Goal: Transaction & Acquisition: Purchase product/service

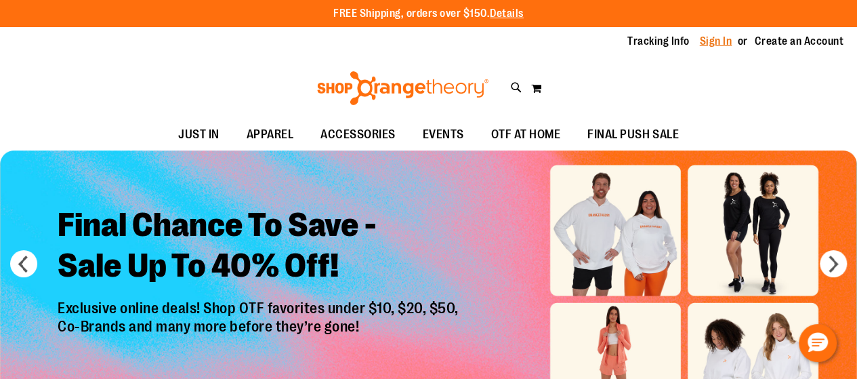
click at [712, 43] on link "Sign In" at bounding box center [716, 41] width 33 height 15
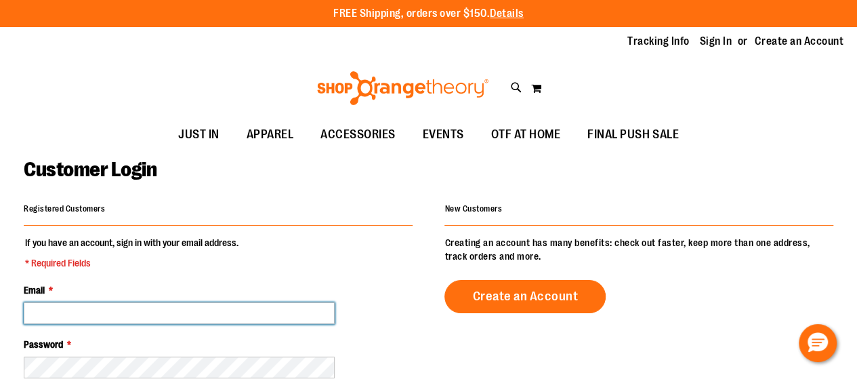
click at [138, 322] on input "Email *" at bounding box center [179, 313] width 311 height 22
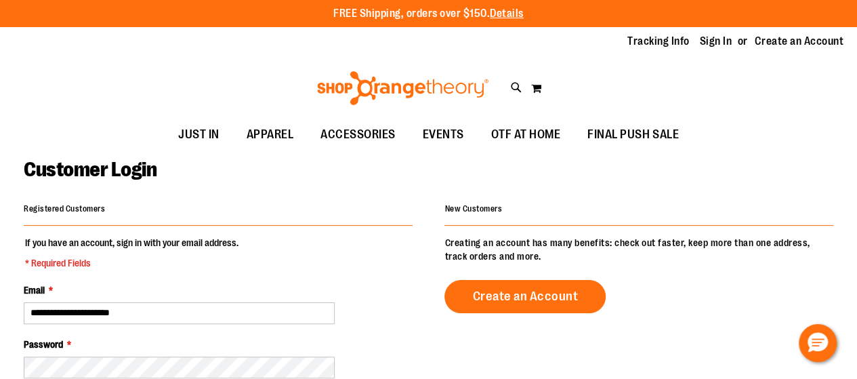
type input "**********"
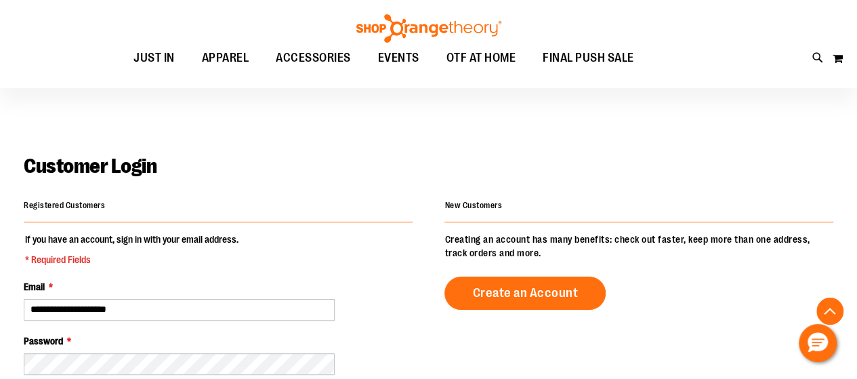
scroll to position [212, 0]
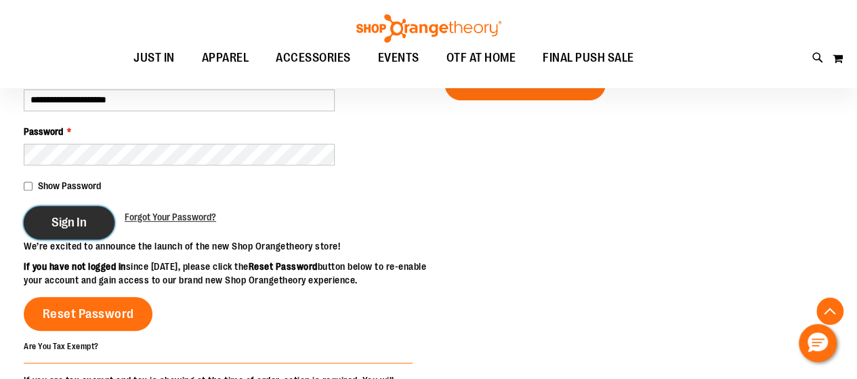
click at [75, 225] on span "Sign In" at bounding box center [68, 222] width 35 height 15
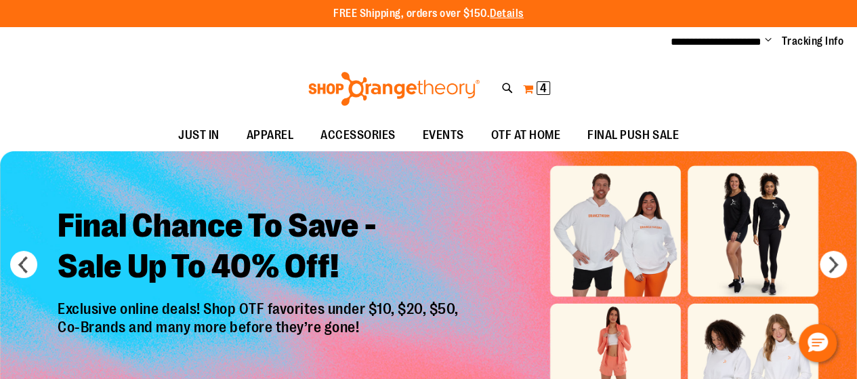
click at [540, 86] on span "4" at bounding box center [543, 88] width 7 height 14
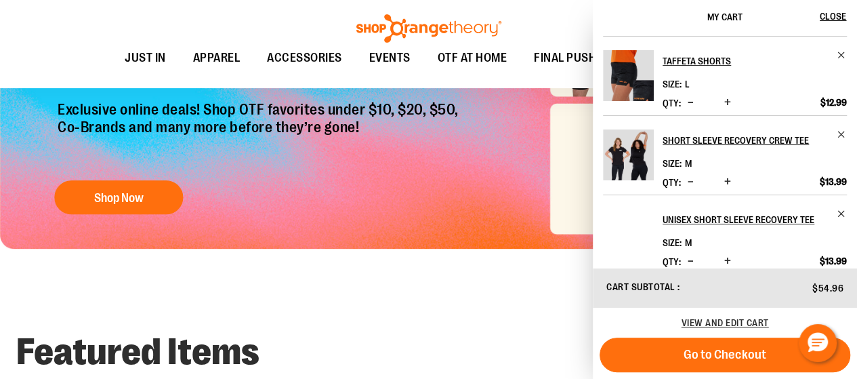
scroll to position [90, 0]
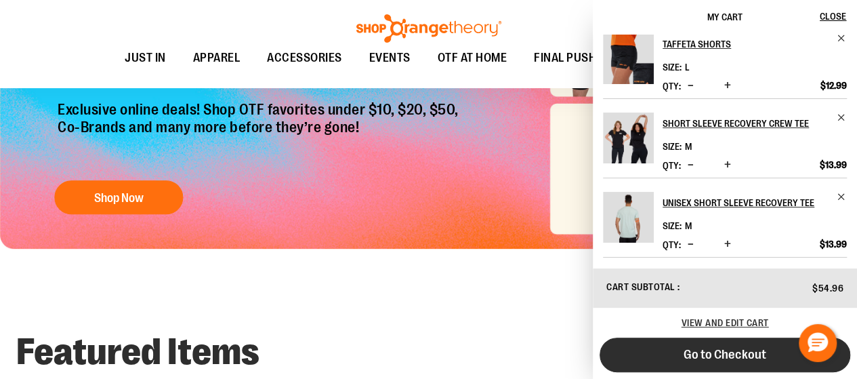
click at [725, 354] on span "Go to Checkout" at bounding box center [725, 354] width 83 height 15
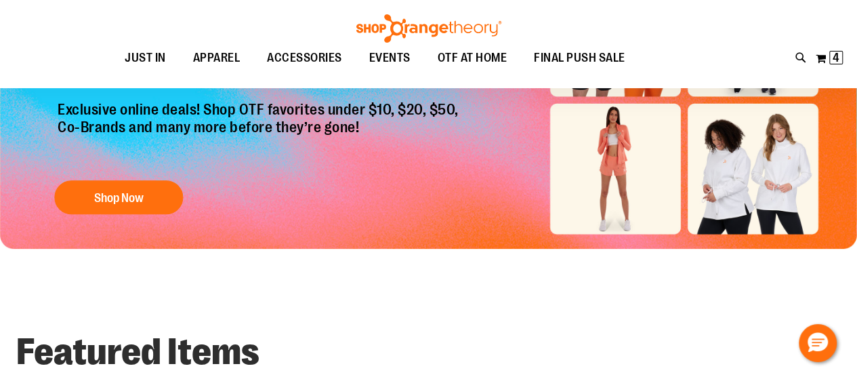
click at [600, 162] on img "Slide 1 of 6" at bounding box center [428, 99] width 857 height 297
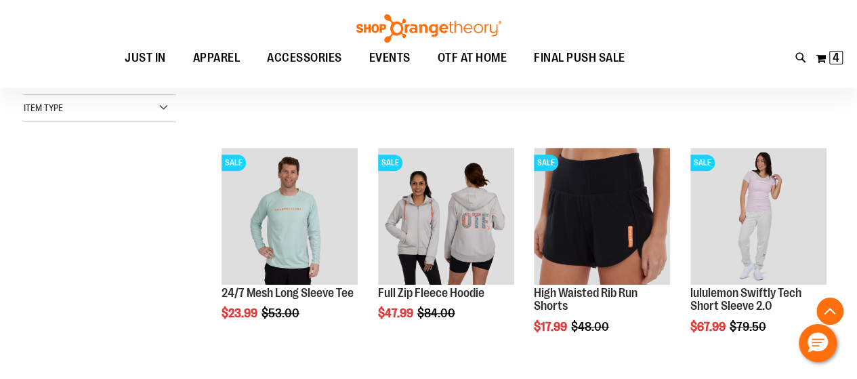
scroll to position [406, 0]
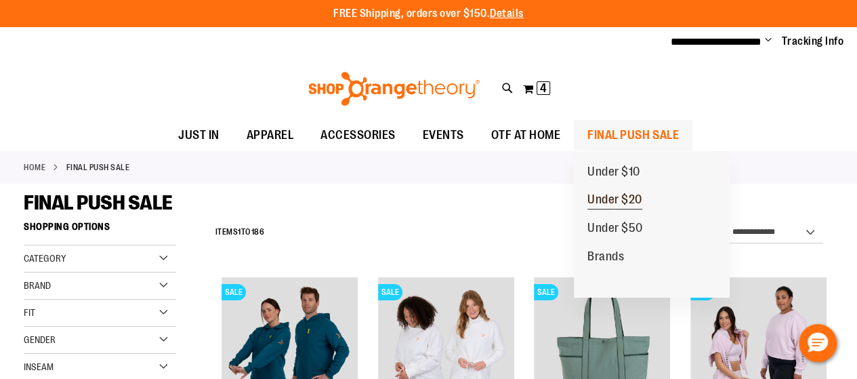
click at [613, 201] on span "Under $20" at bounding box center [614, 200] width 55 height 17
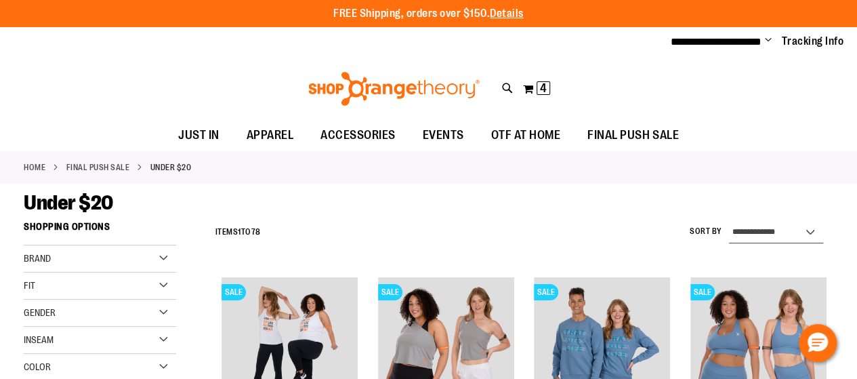
click at [758, 232] on select "**********" at bounding box center [776, 233] width 94 height 22
select select "*********"
click at [729, 222] on select "**********" at bounding box center [776, 233] width 94 height 22
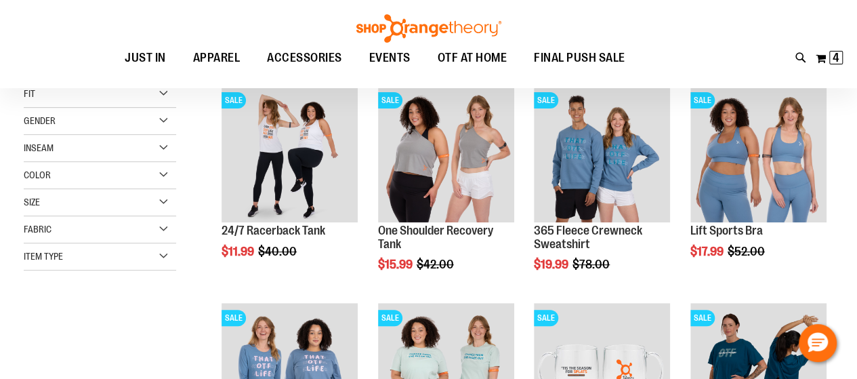
scroll to position [215, 0]
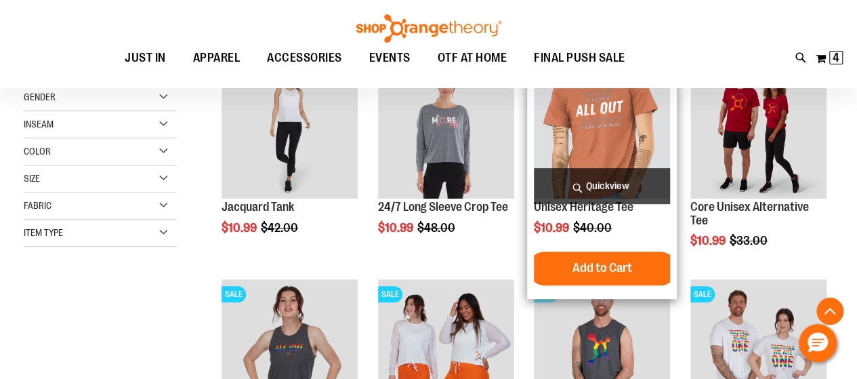
click at [602, 127] on img "product" at bounding box center [602, 130] width 136 height 136
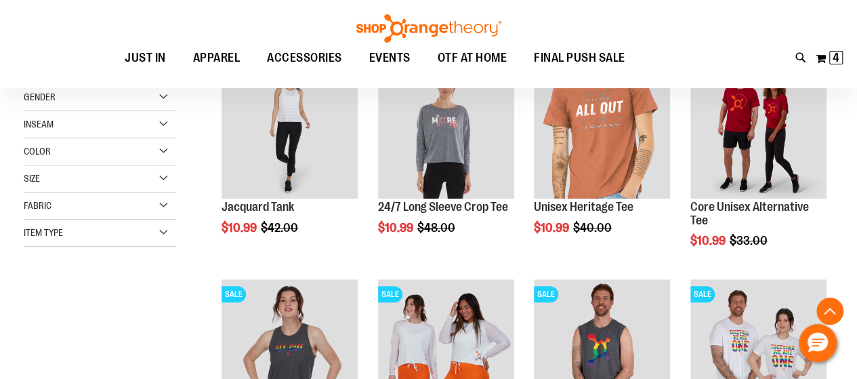
click at [161, 178] on div "Size" at bounding box center [100, 178] width 152 height 27
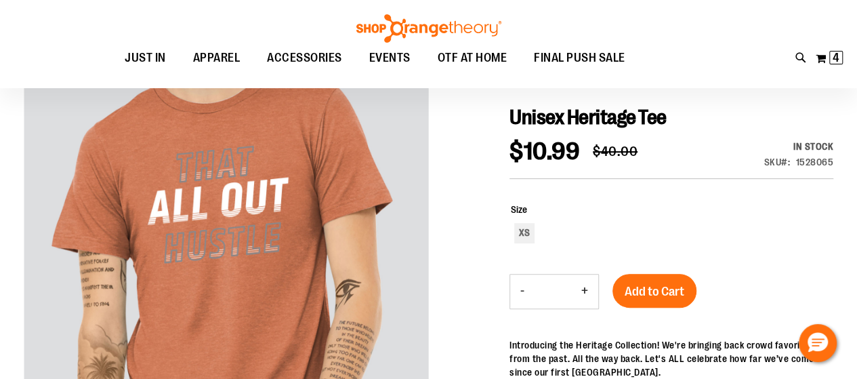
scroll to position [135, 0]
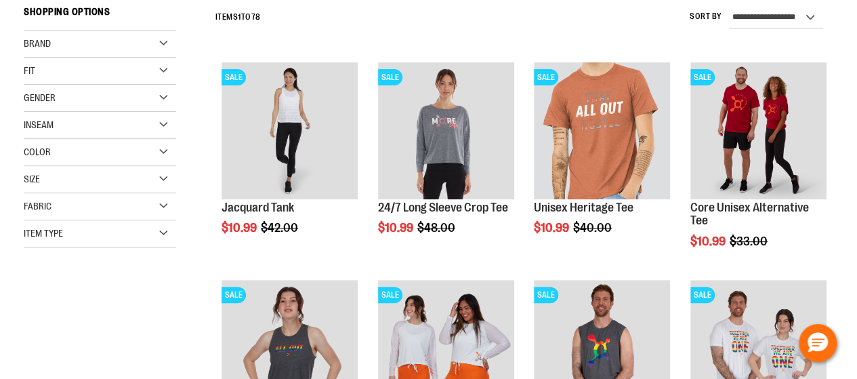
scroll to position [215, 0]
click at [163, 181] on div "Size" at bounding box center [100, 179] width 152 height 27
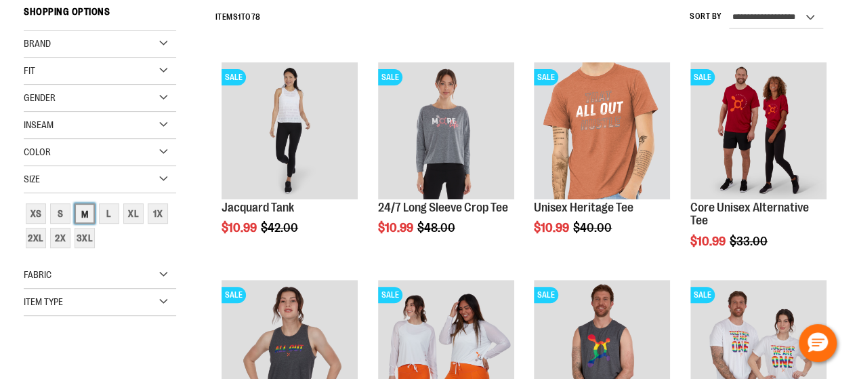
click at [91, 212] on div "M" at bounding box center [85, 213] width 20 height 20
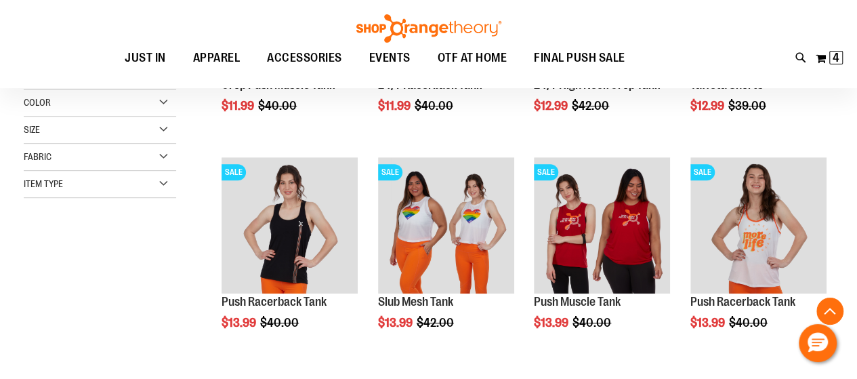
scroll to position [350, 0]
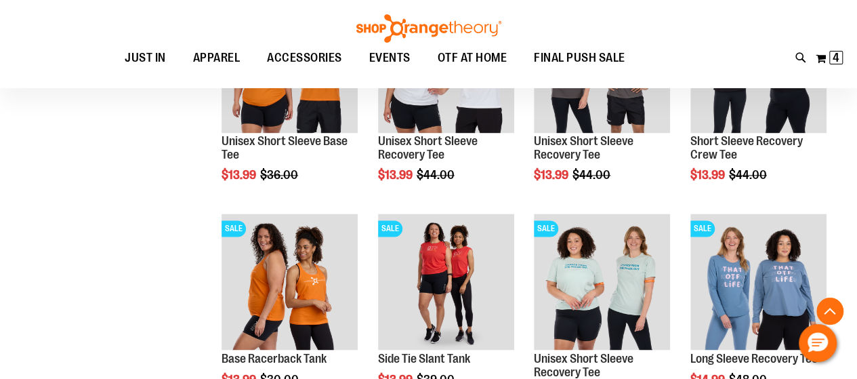
scroll to position [1000, 0]
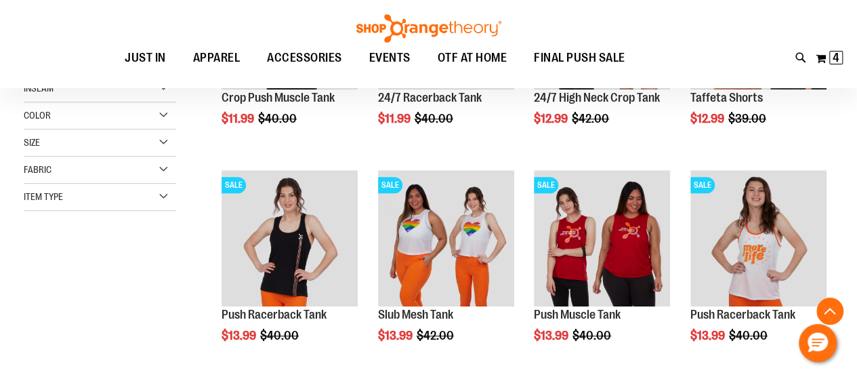
scroll to position [323, 0]
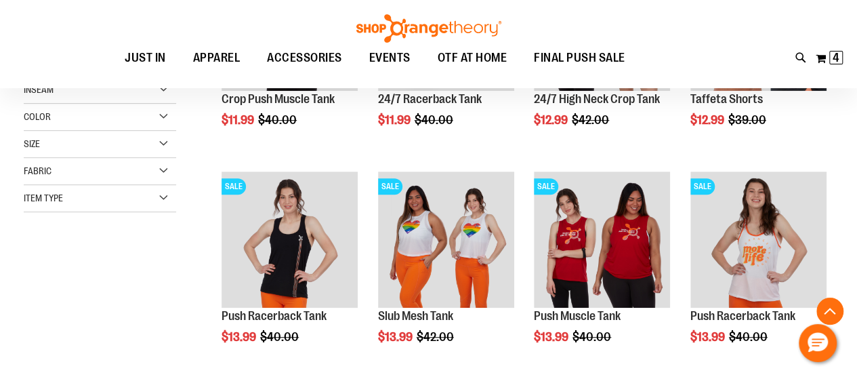
click at [162, 144] on div "Size" at bounding box center [100, 144] width 152 height 27
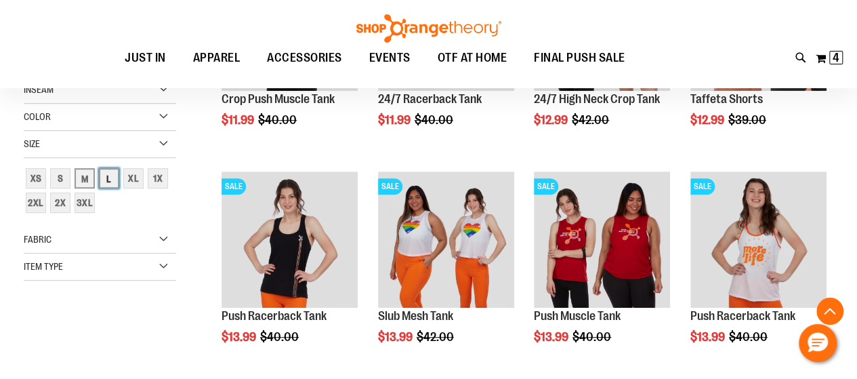
click at [112, 182] on div "L" at bounding box center [109, 178] width 20 height 20
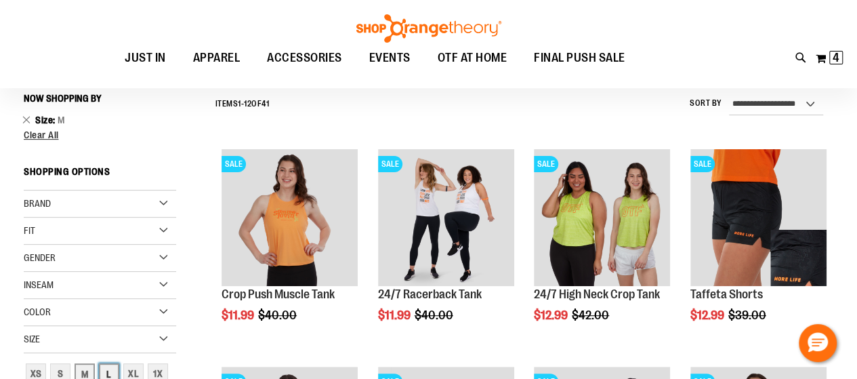
scroll to position [127, 0]
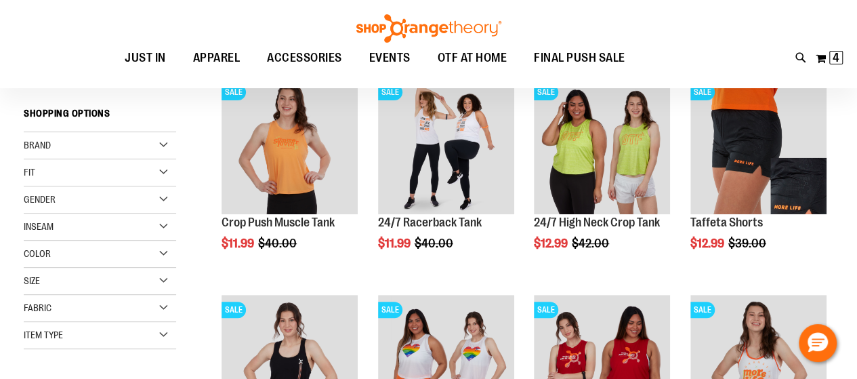
scroll to position [208, 0]
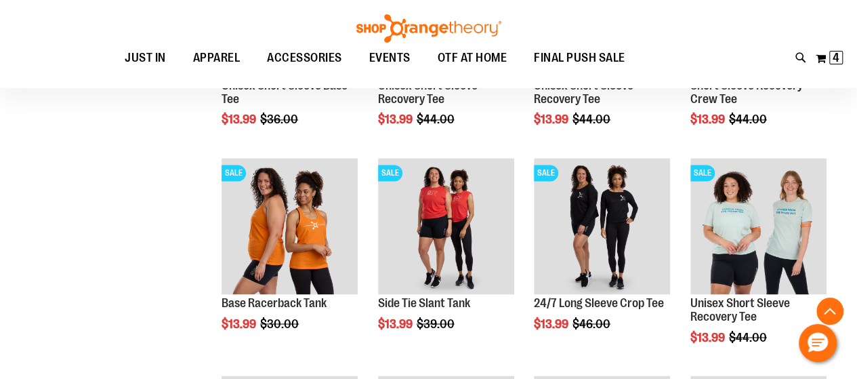
scroll to position [994, 0]
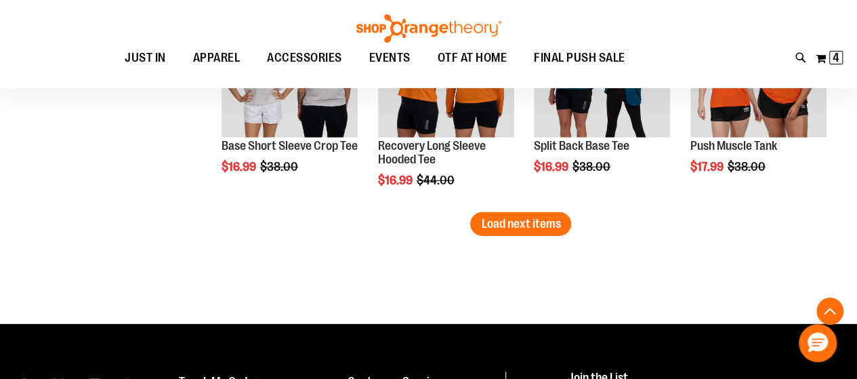
scroll to position [2024, 0]
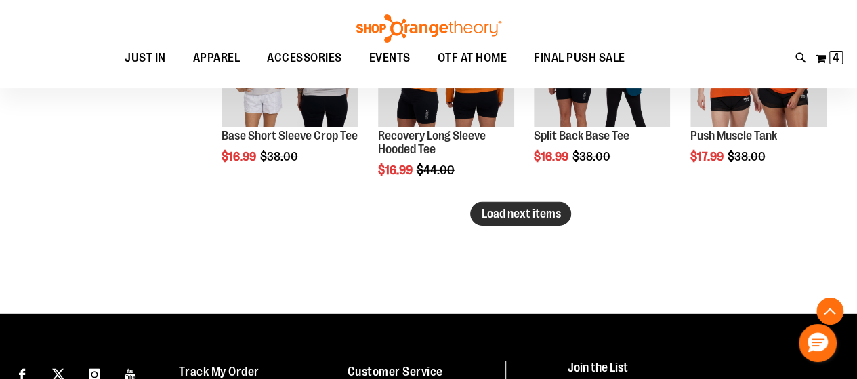
click at [545, 219] on span "Load next items" at bounding box center [520, 214] width 79 height 14
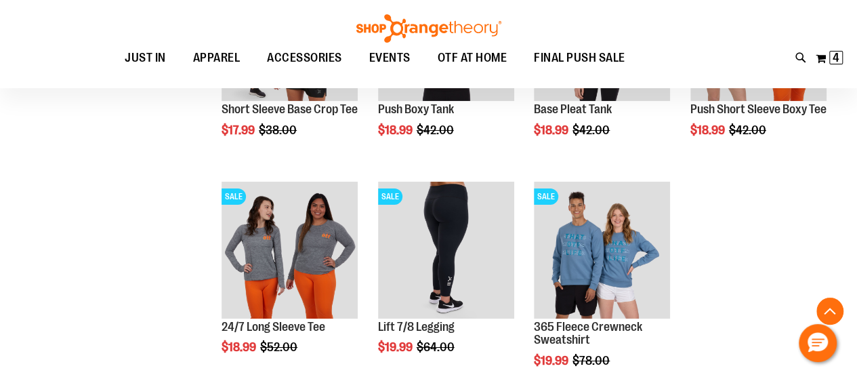
scroll to position [2295, 0]
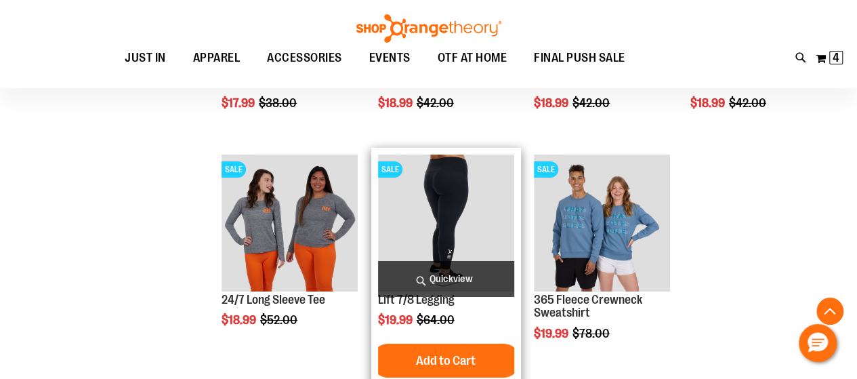
click at [453, 203] on img "product" at bounding box center [446, 222] width 136 height 136
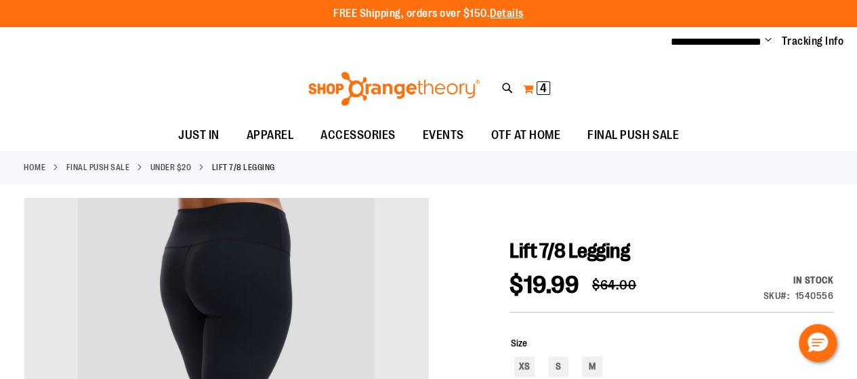
click at [543, 91] on span "4" at bounding box center [543, 88] width 7 height 14
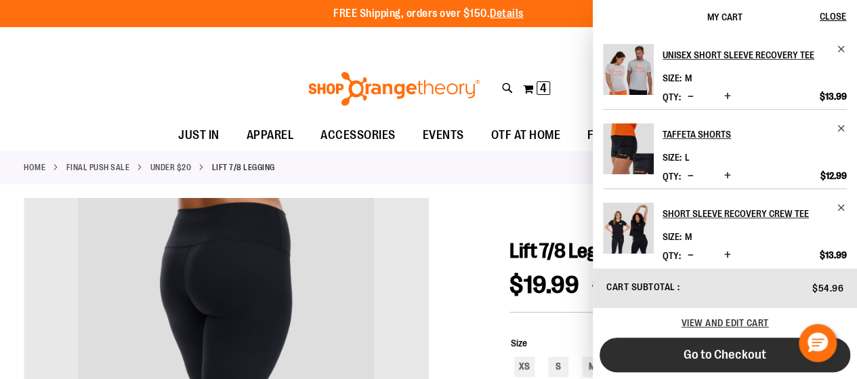
click at [716, 355] on span "Go to Checkout" at bounding box center [725, 354] width 83 height 15
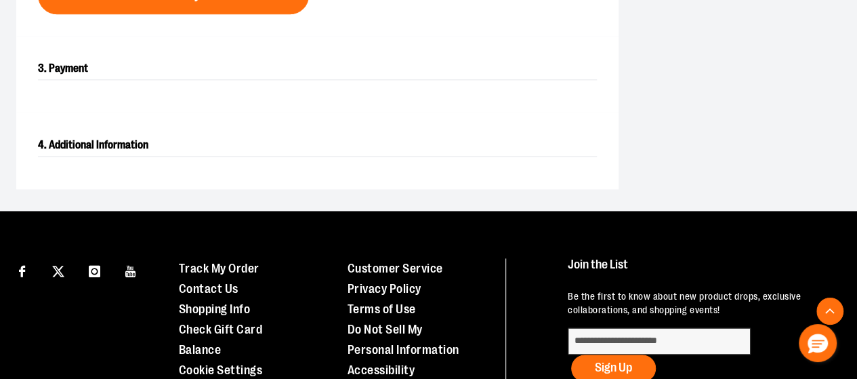
scroll to position [732, 0]
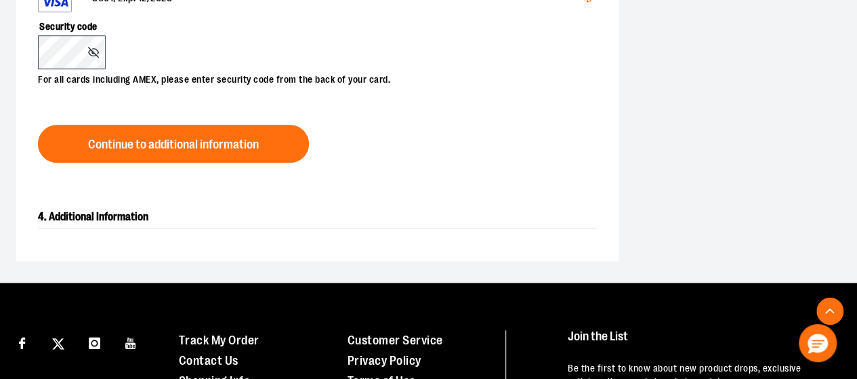
scroll to position [596, 0]
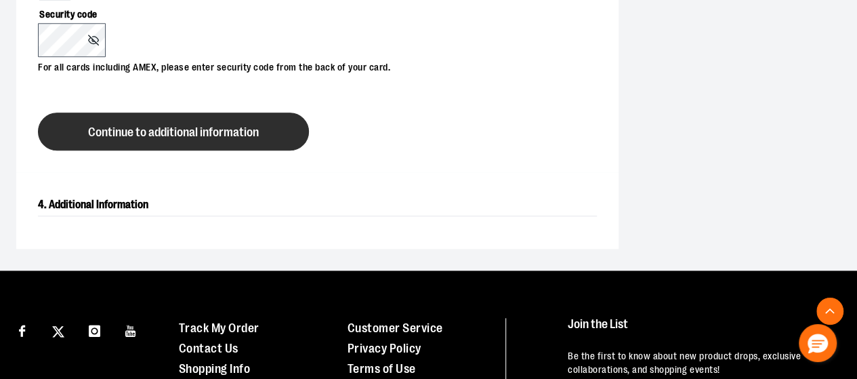
click at [176, 139] on span "Continue to additional information" at bounding box center [173, 132] width 171 height 13
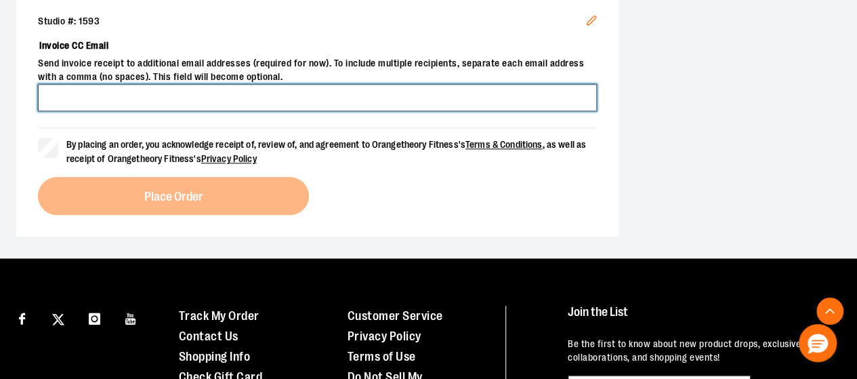
click at [348, 111] on input "Invoice CC Email" at bounding box center [317, 97] width 559 height 27
type input "**********"
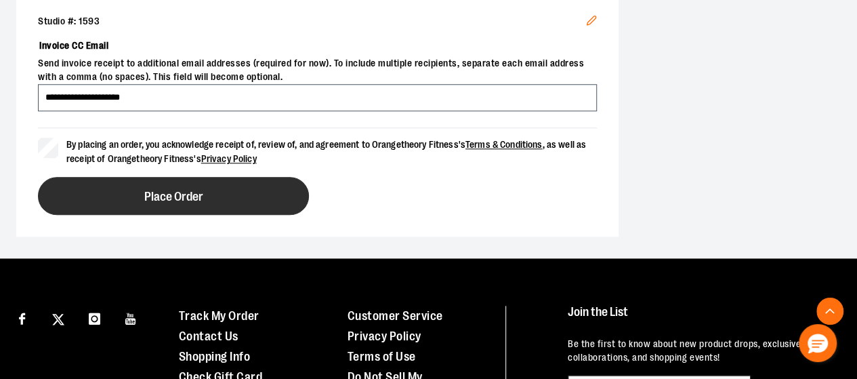
click at [179, 203] on span "Place Order" at bounding box center [173, 196] width 59 height 13
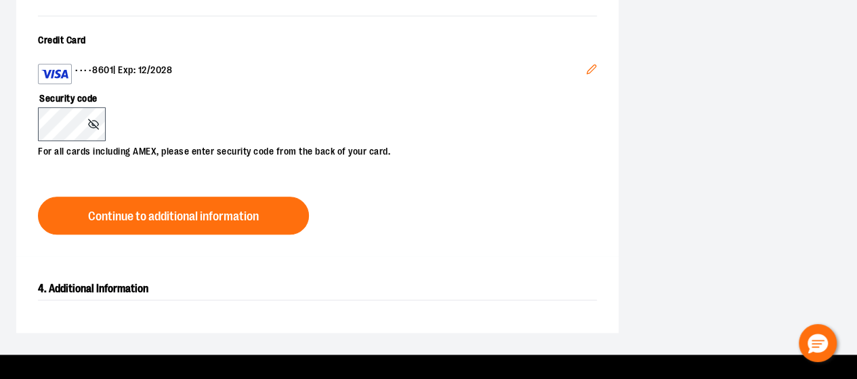
scroll to position [530, 0]
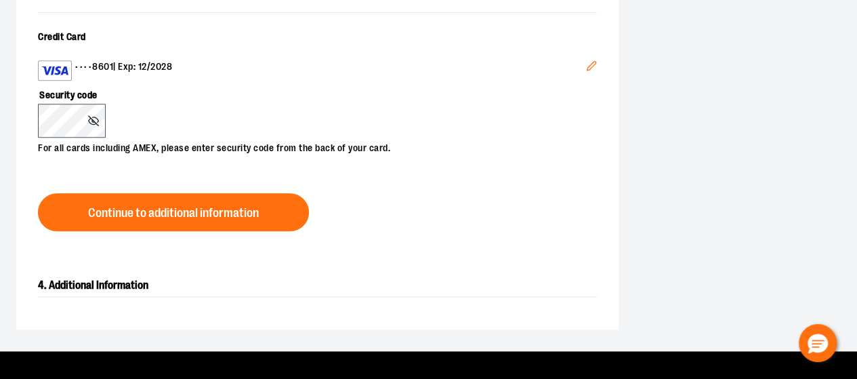
click at [586, 71] on icon "Edit" at bounding box center [591, 65] width 11 height 11
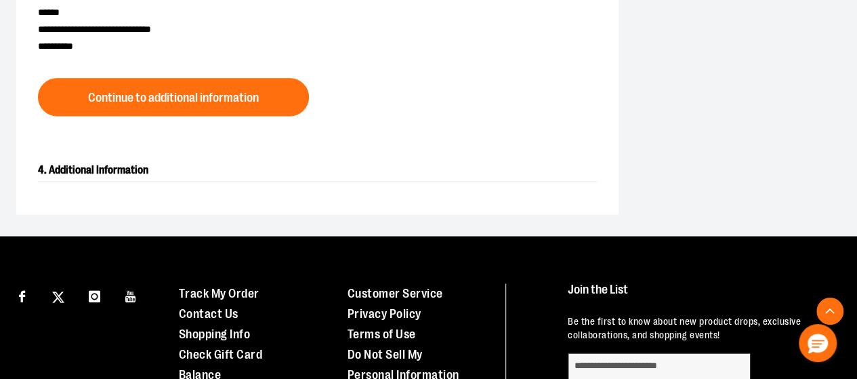
scroll to position [881, 0]
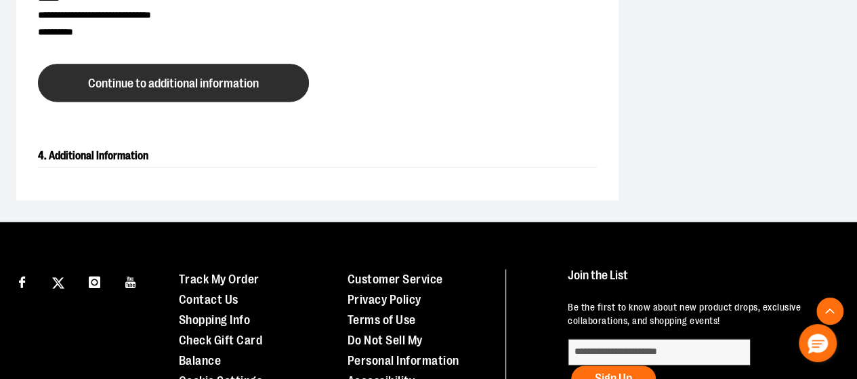
click at [243, 90] on span "Continue to additional information" at bounding box center [173, 83] width 171 height 13
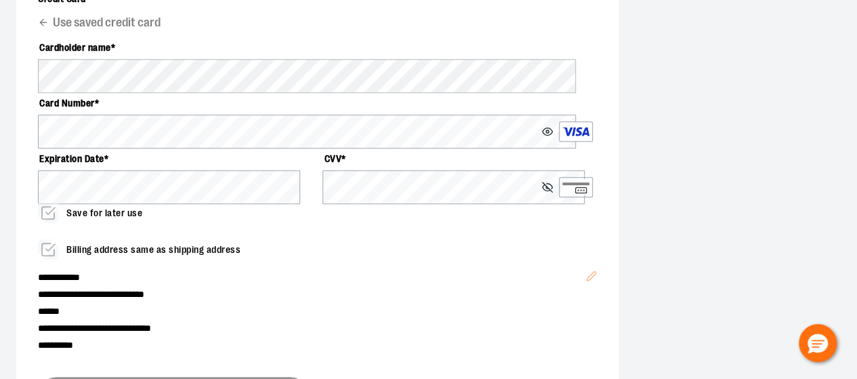
scroll to position [567, 0]
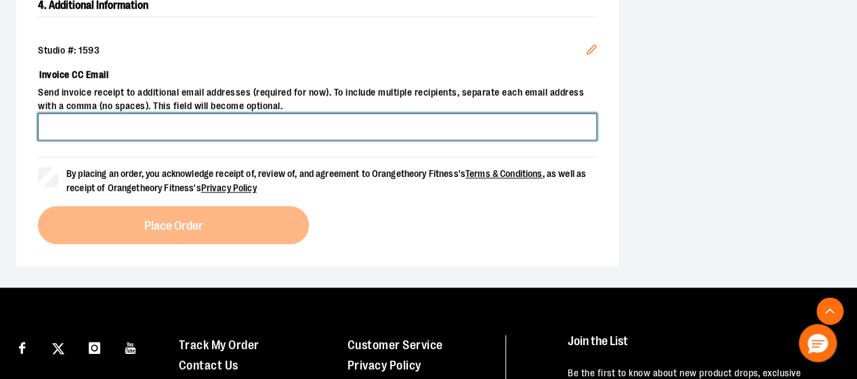
click at [237, 140] on input "Invoice CC Email" at bounding box center [317, 126] width 559 height 27
type input "**********"
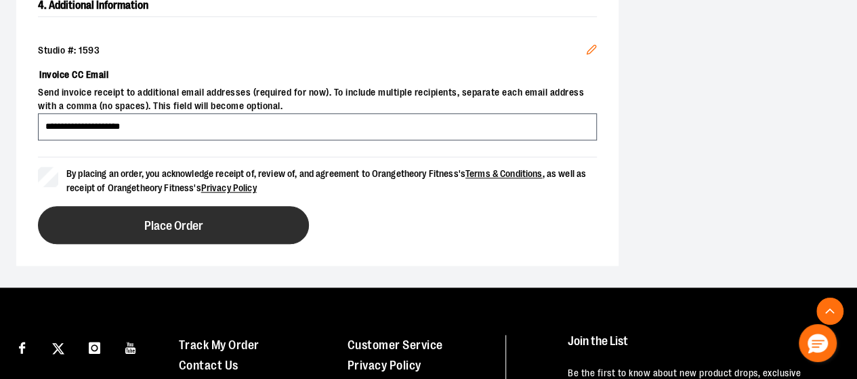
click at [202, 232] on span "Place Order" at bounding box center [173, 226] width 59 height 13
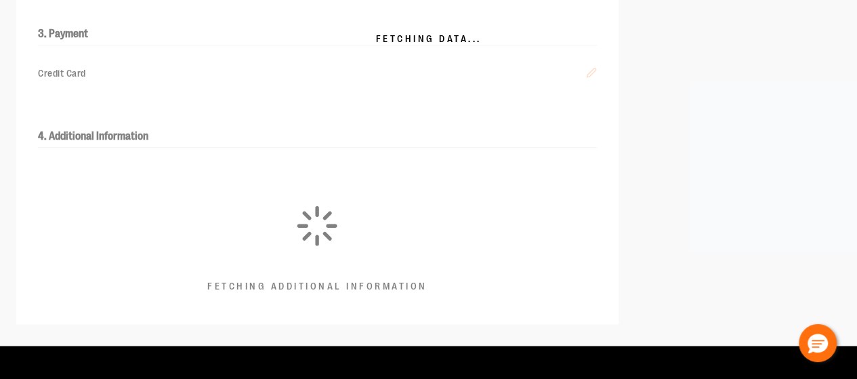
scroll to position [434, 0]
